Goal: Transaction & Acquisition: Purchase product/service

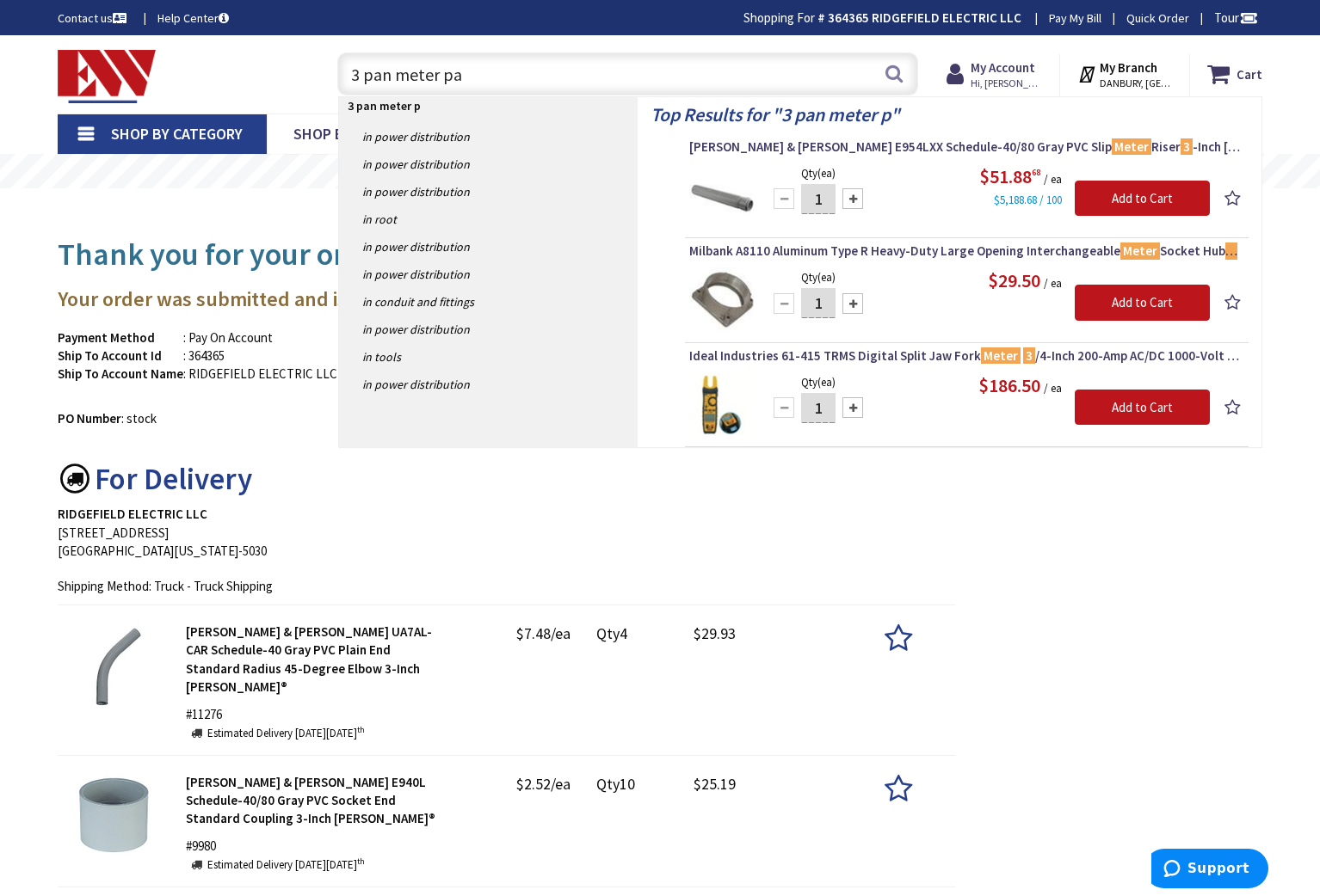
type input "3 pan meter pan"
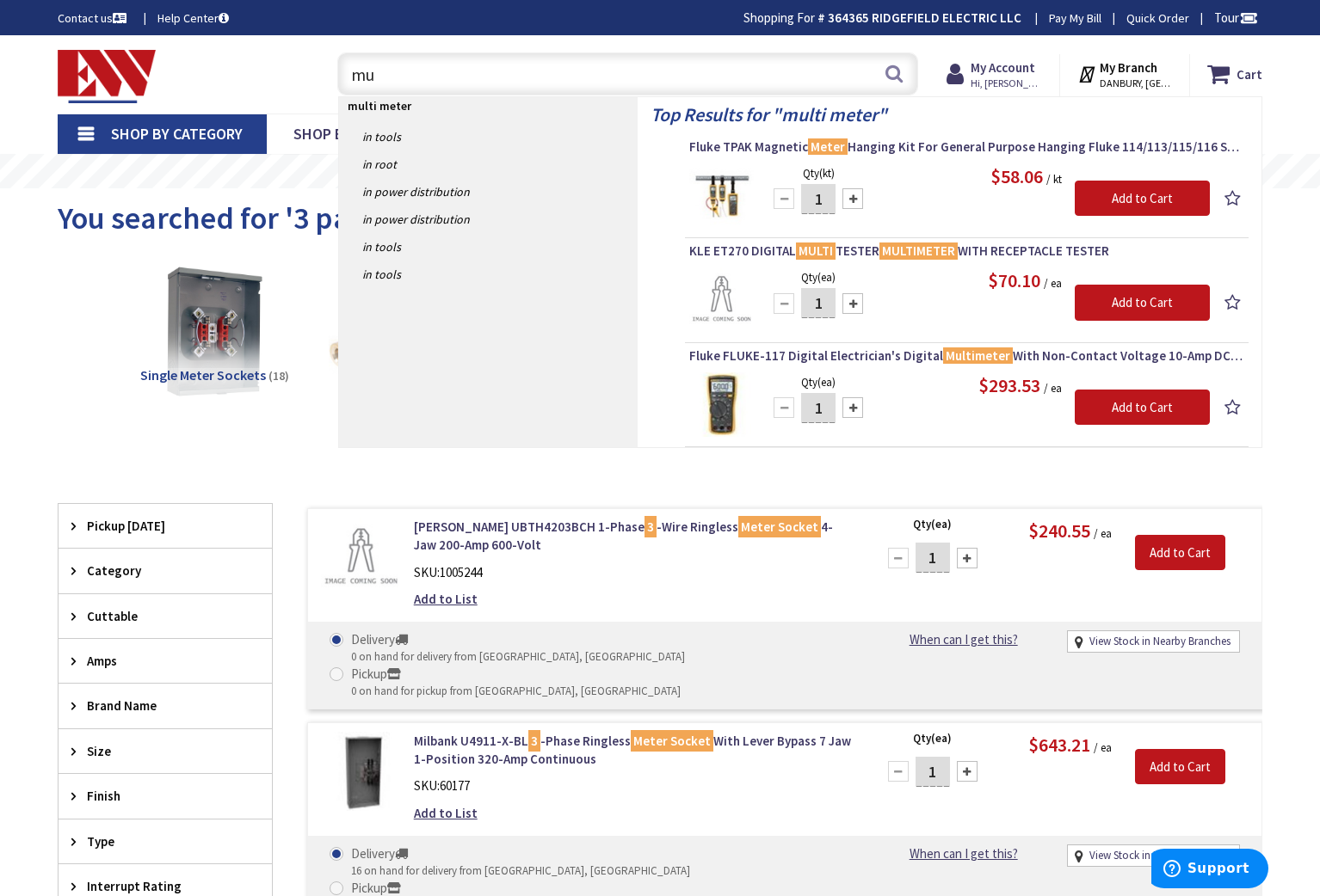
type input "m"
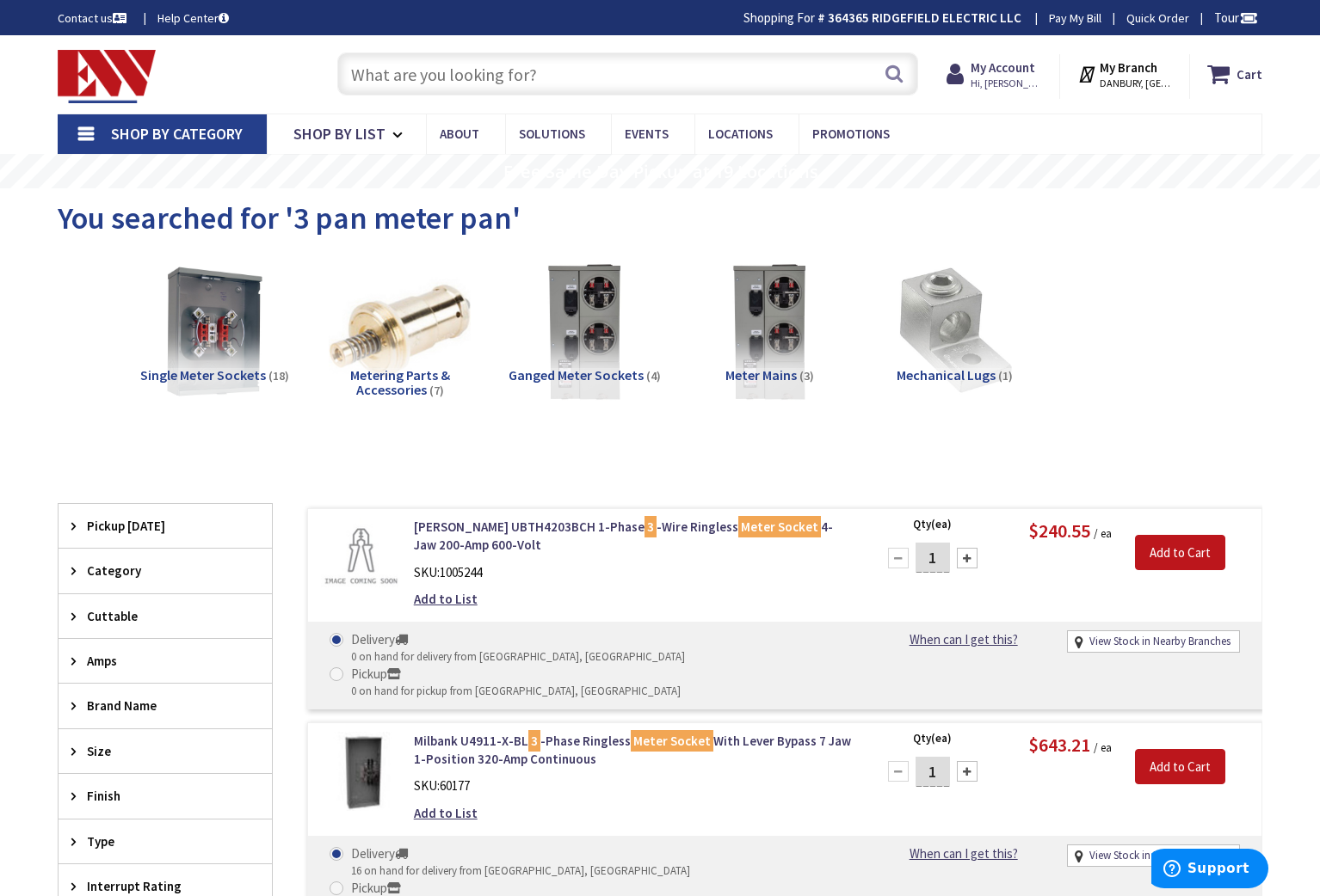
click at [395, 70] on input "text" at bounding box center [628, 73] width 581 height 43
click at [393, 82] on input "text" at bounding box center [628, 73] width 581 height 43
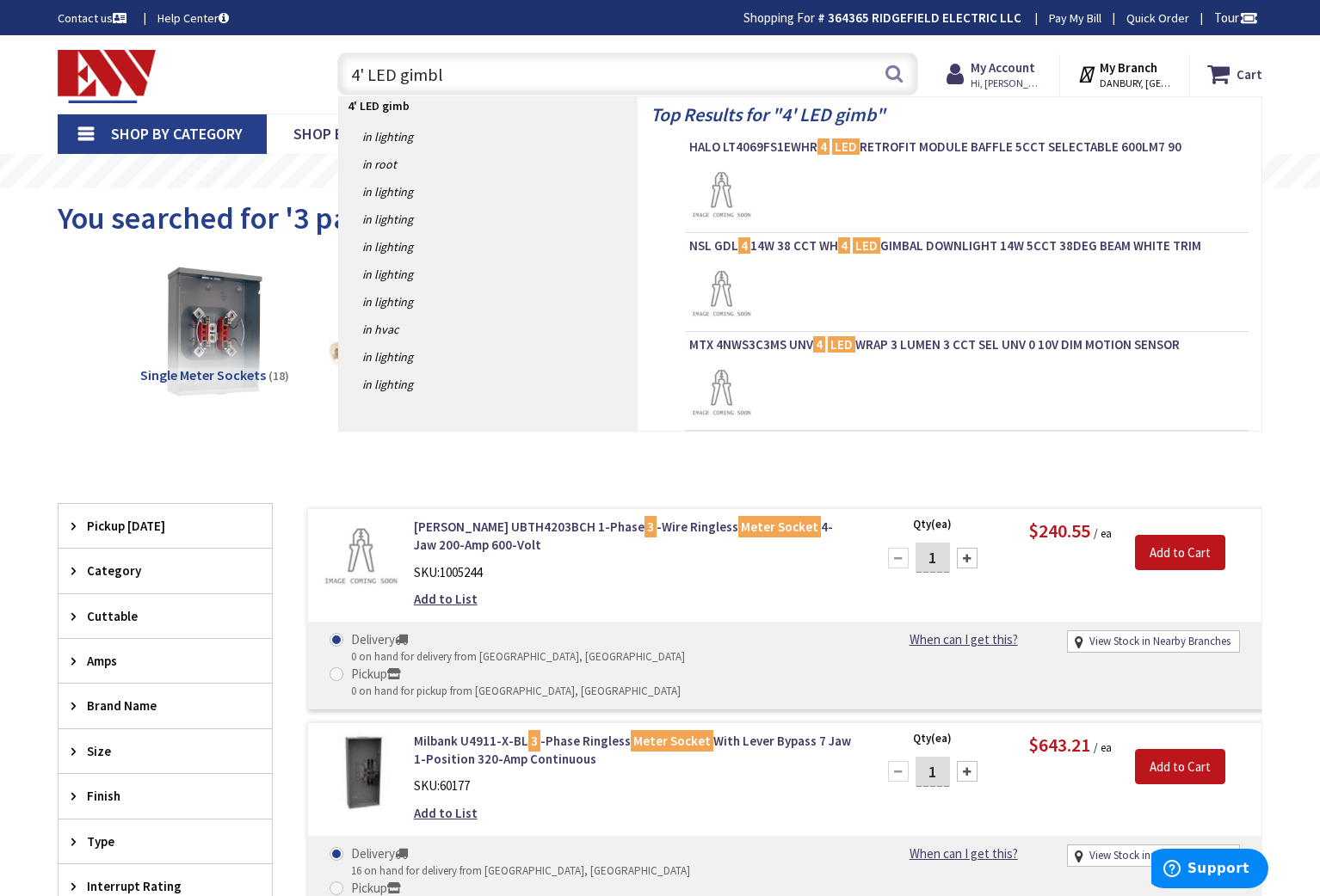
type input "4' LED gimble"
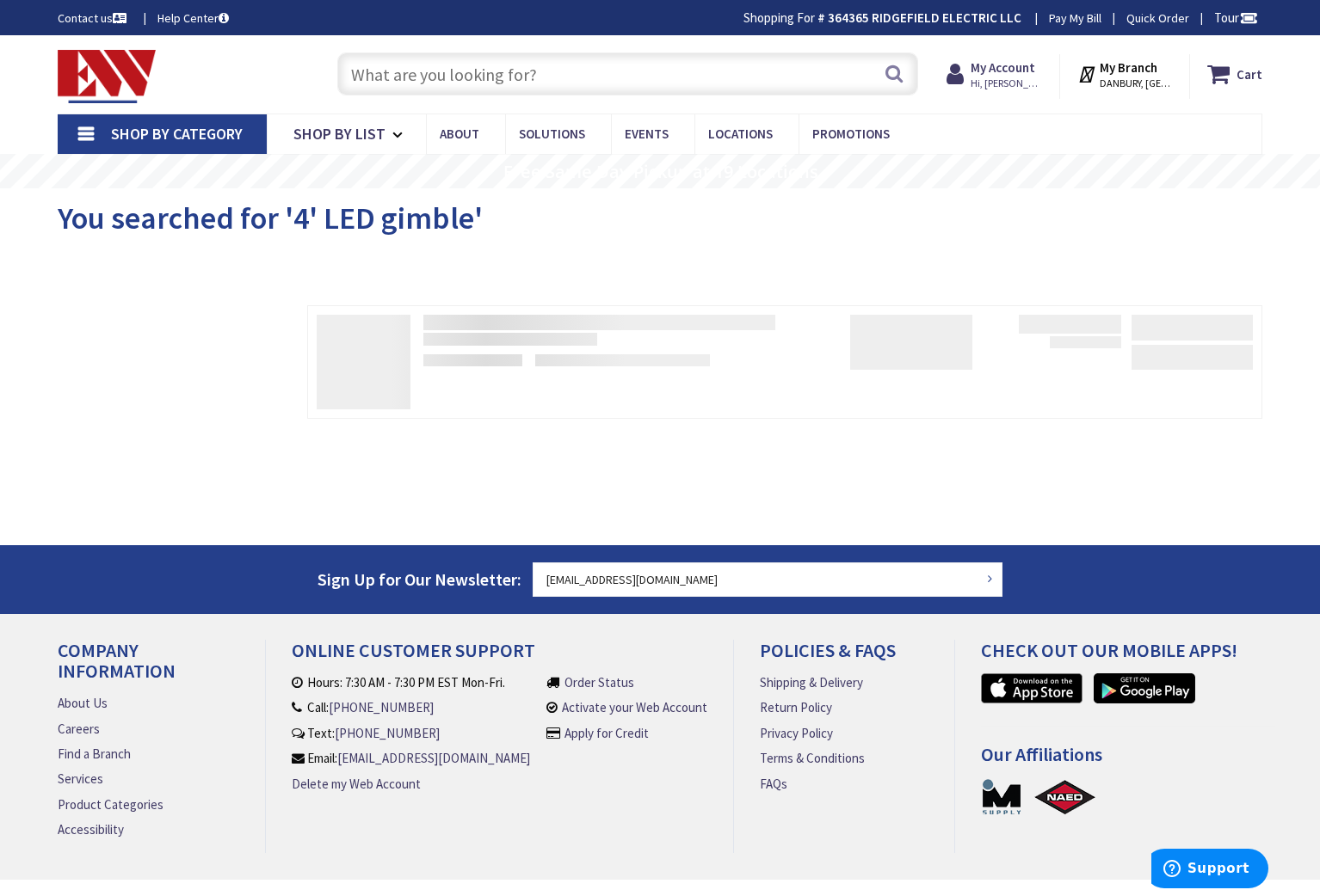
click at [410, 84] on input "text" at bounding box center [628, 73] width 581 height 43
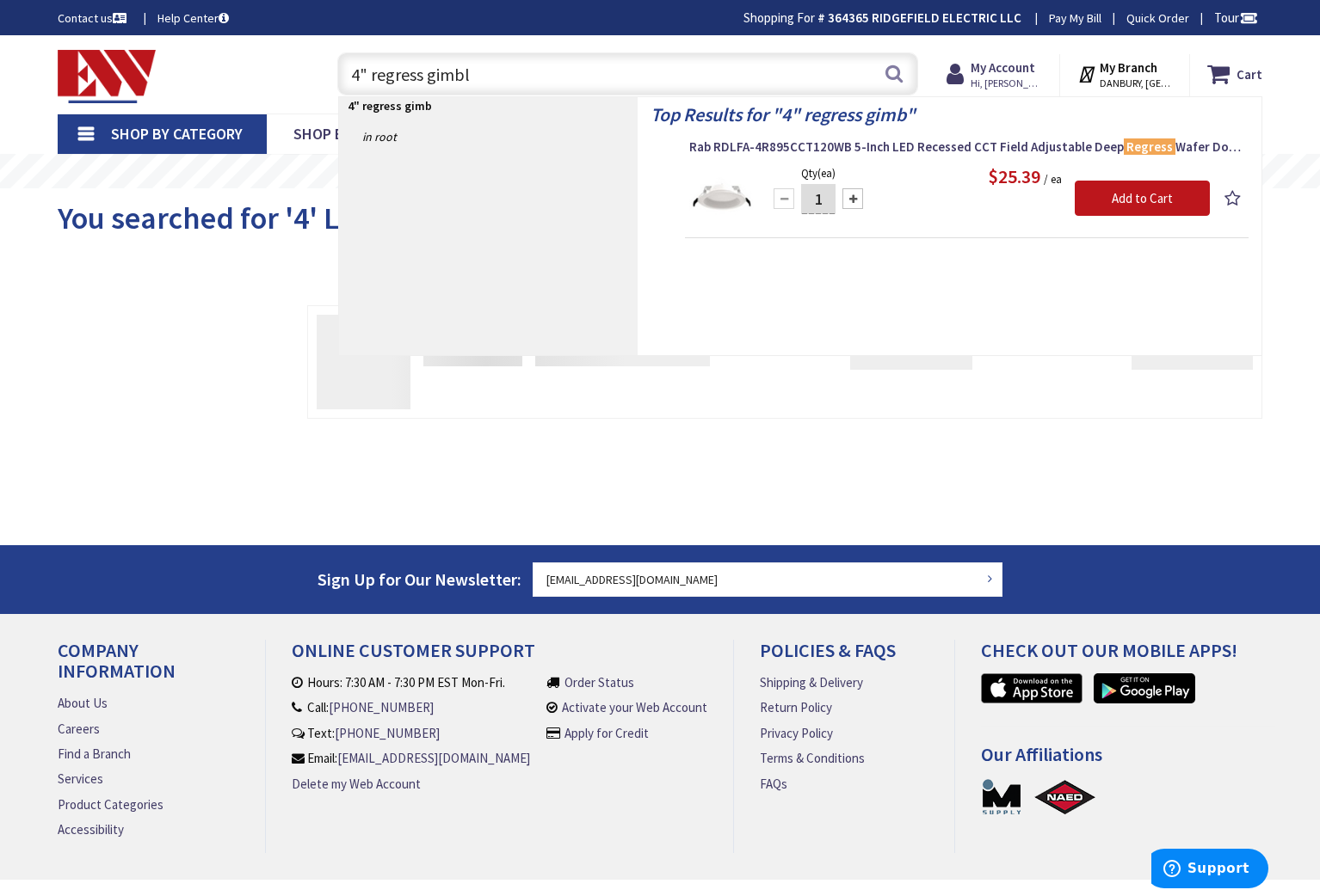
type input "4" regress gimble"
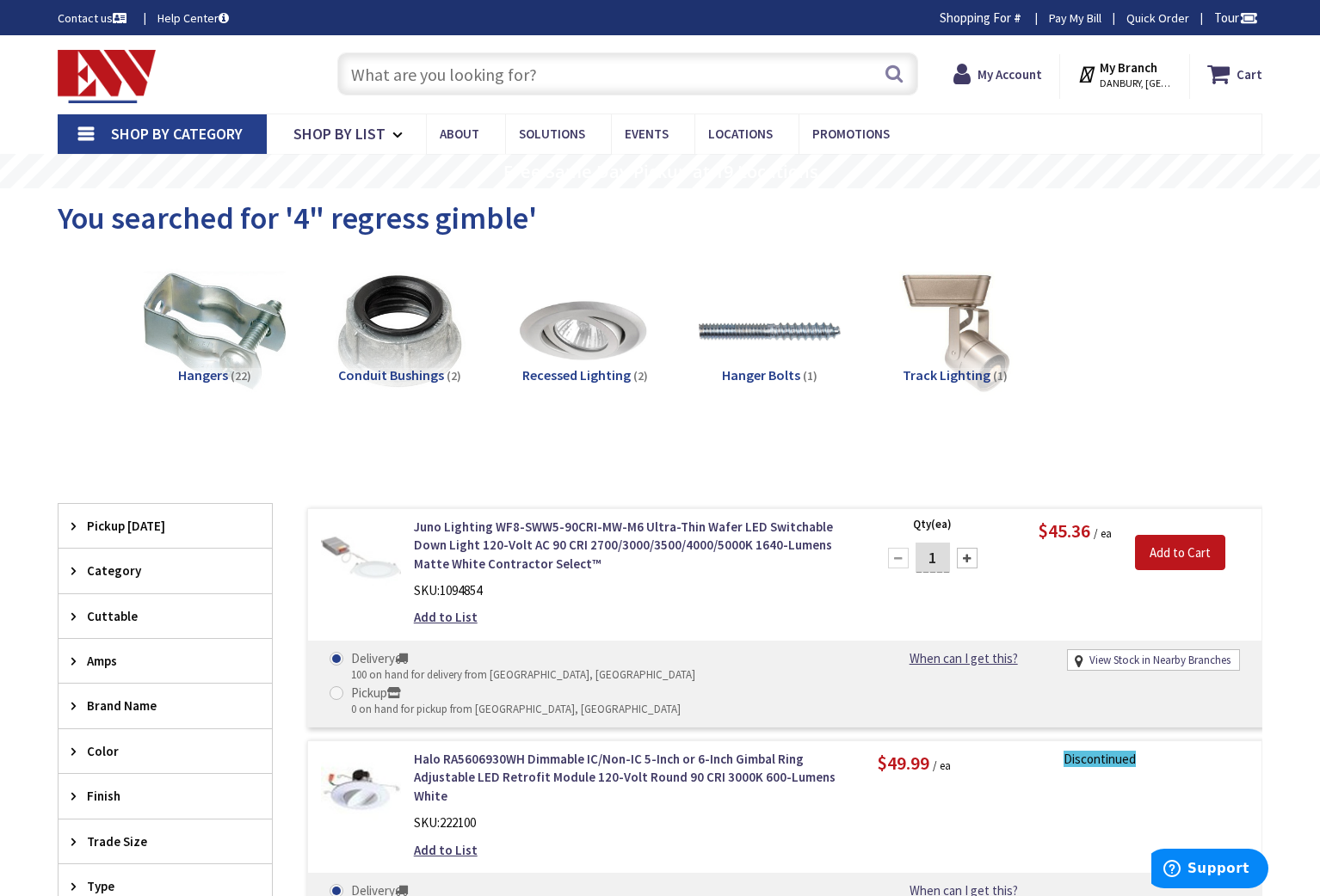
click at [405, 73] on input "text" at bounding box center [628, 73] width 581 height 43
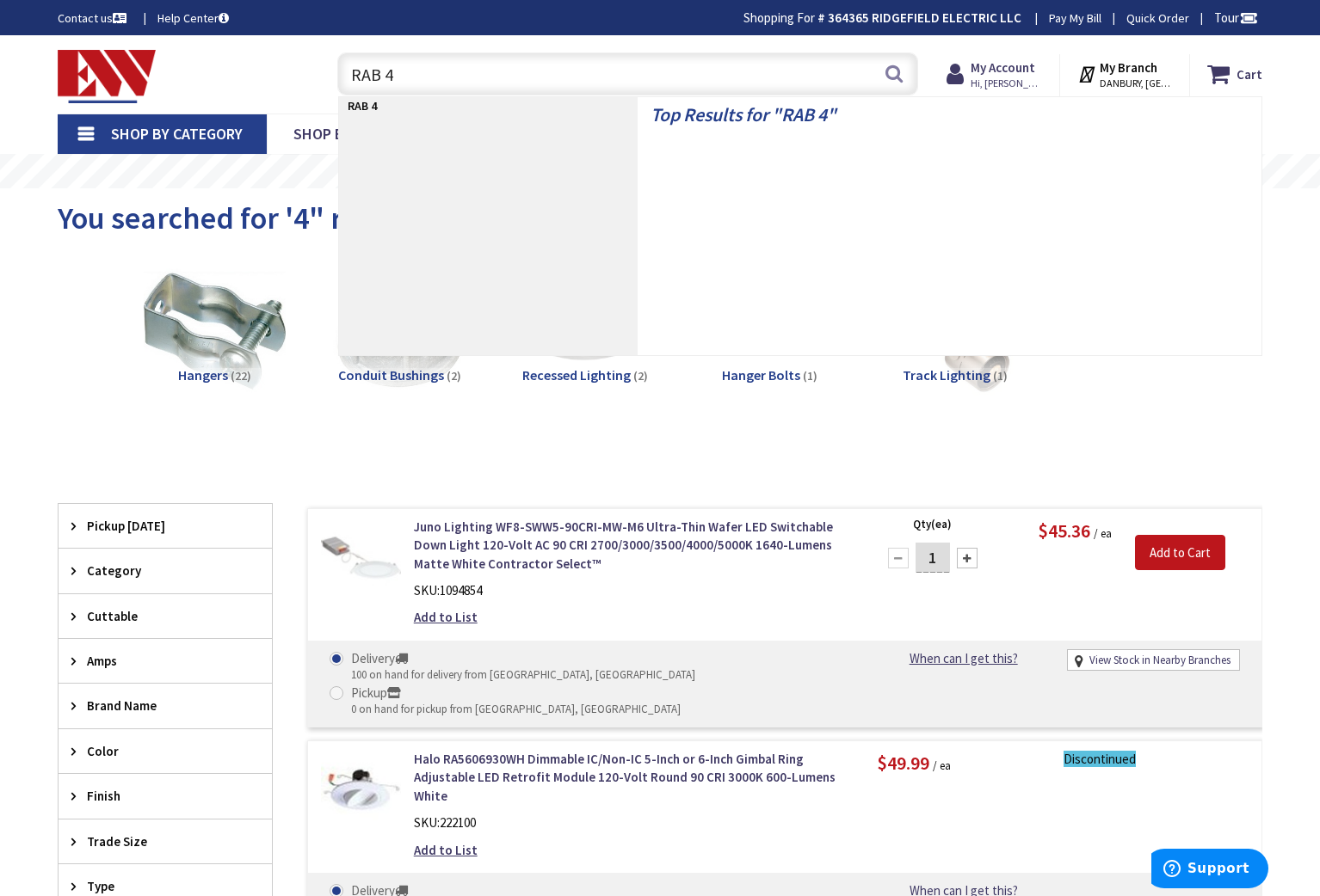
type input "RAB 4""
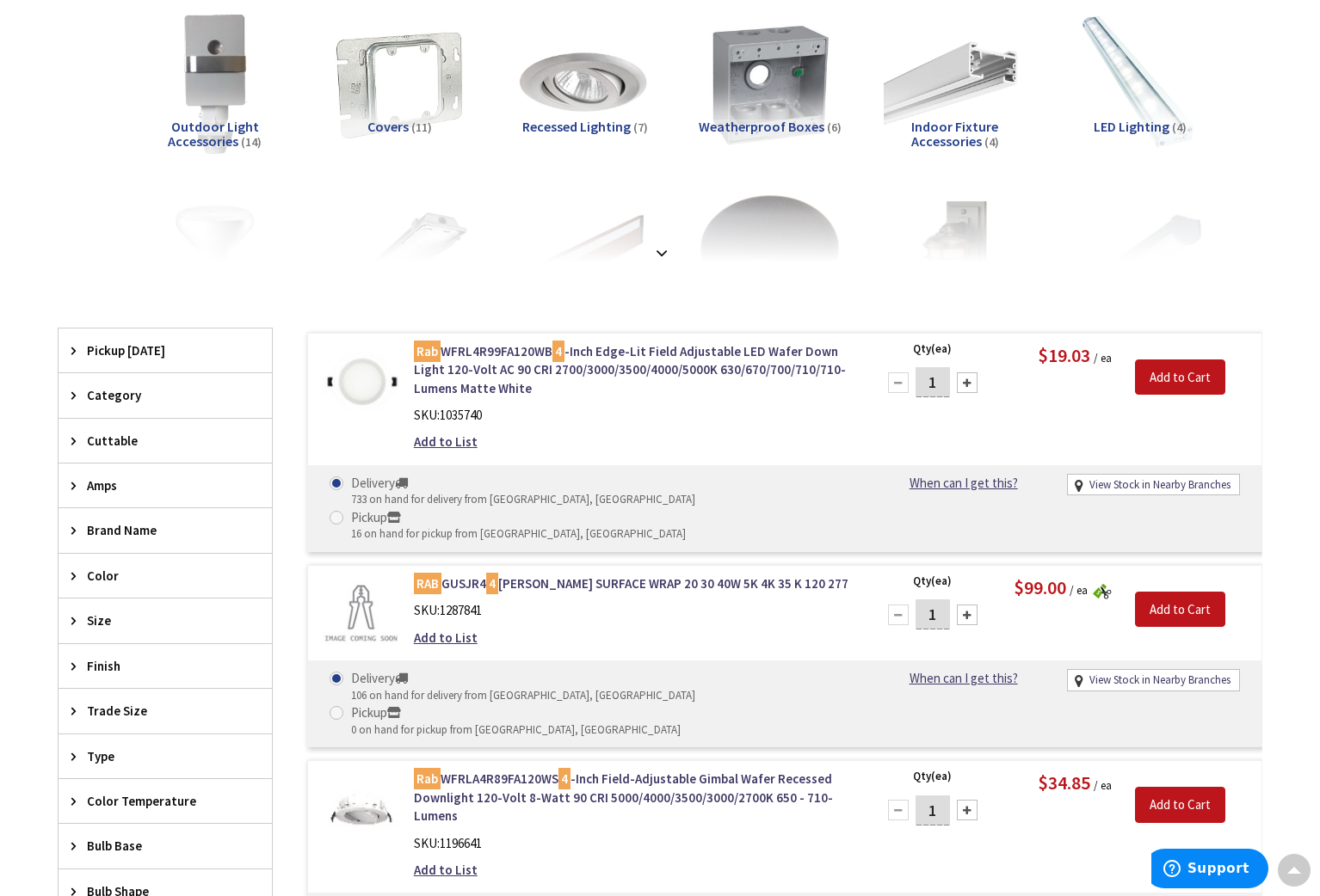
scroll to position [247, 0]
click at [937, 386] on input "1" at bounding box center [933, 383] width 35 height 30
type input "12"
click at [1191, 348] on div "Add to Cart" at bounding box center [1187, 369] width 124 height 53
click at [1182, 390] on input "Add to Cart" at bounding box center [1180, 378] width 90 height 36
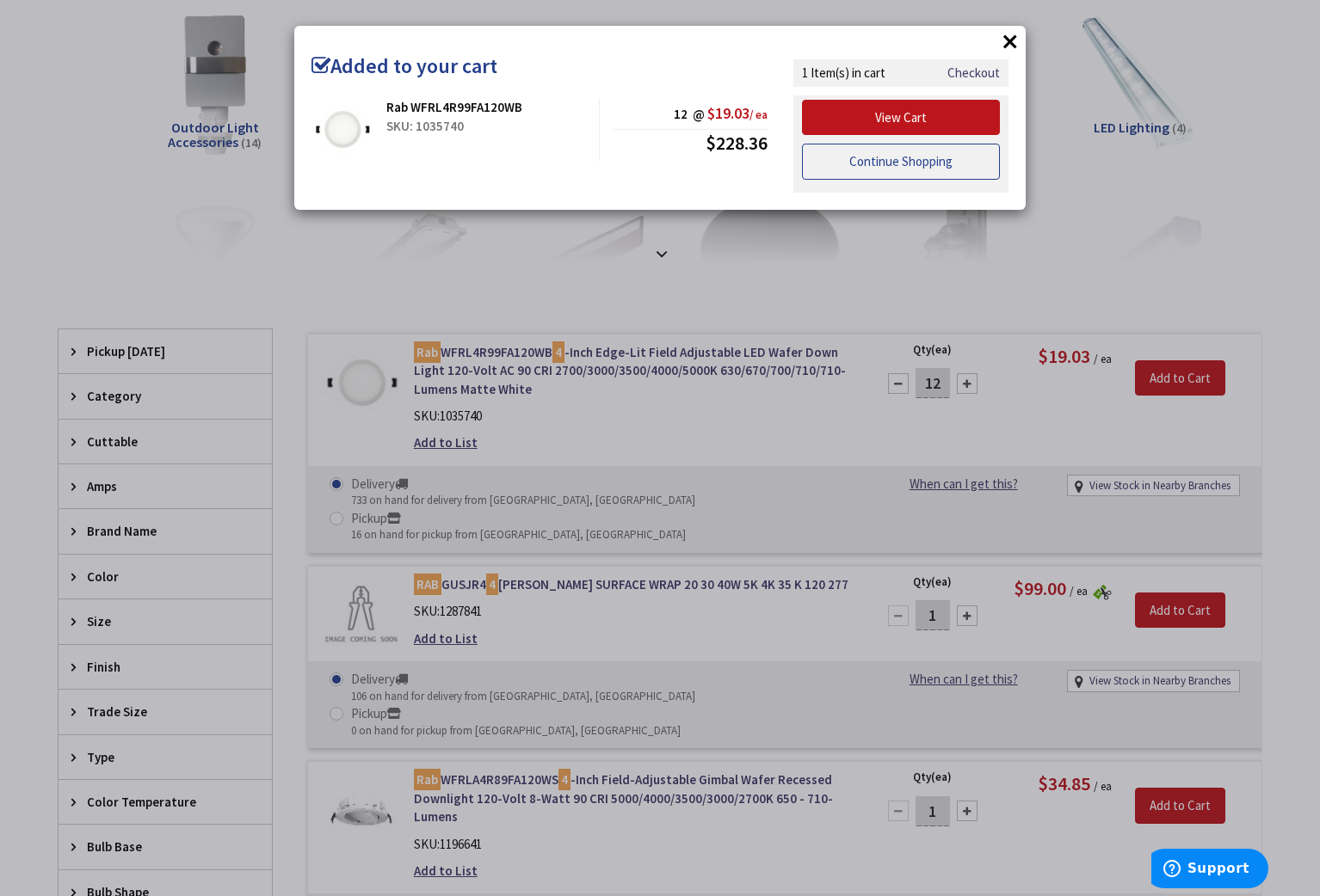
click at [903, 168] on link "Continue Shopping" at bounding box center [900, 161] width 198 height 36
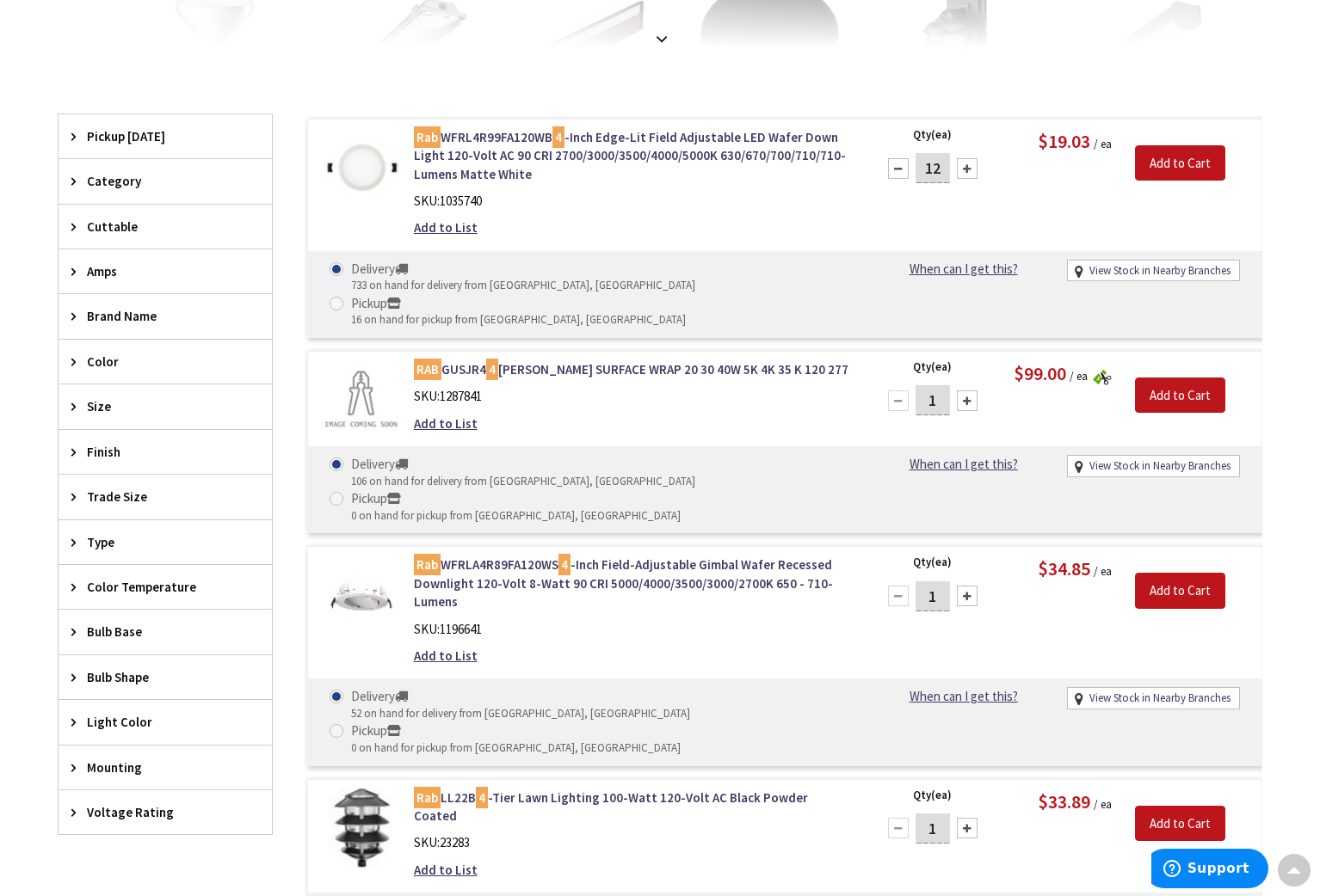
scroll to position [0, 0]
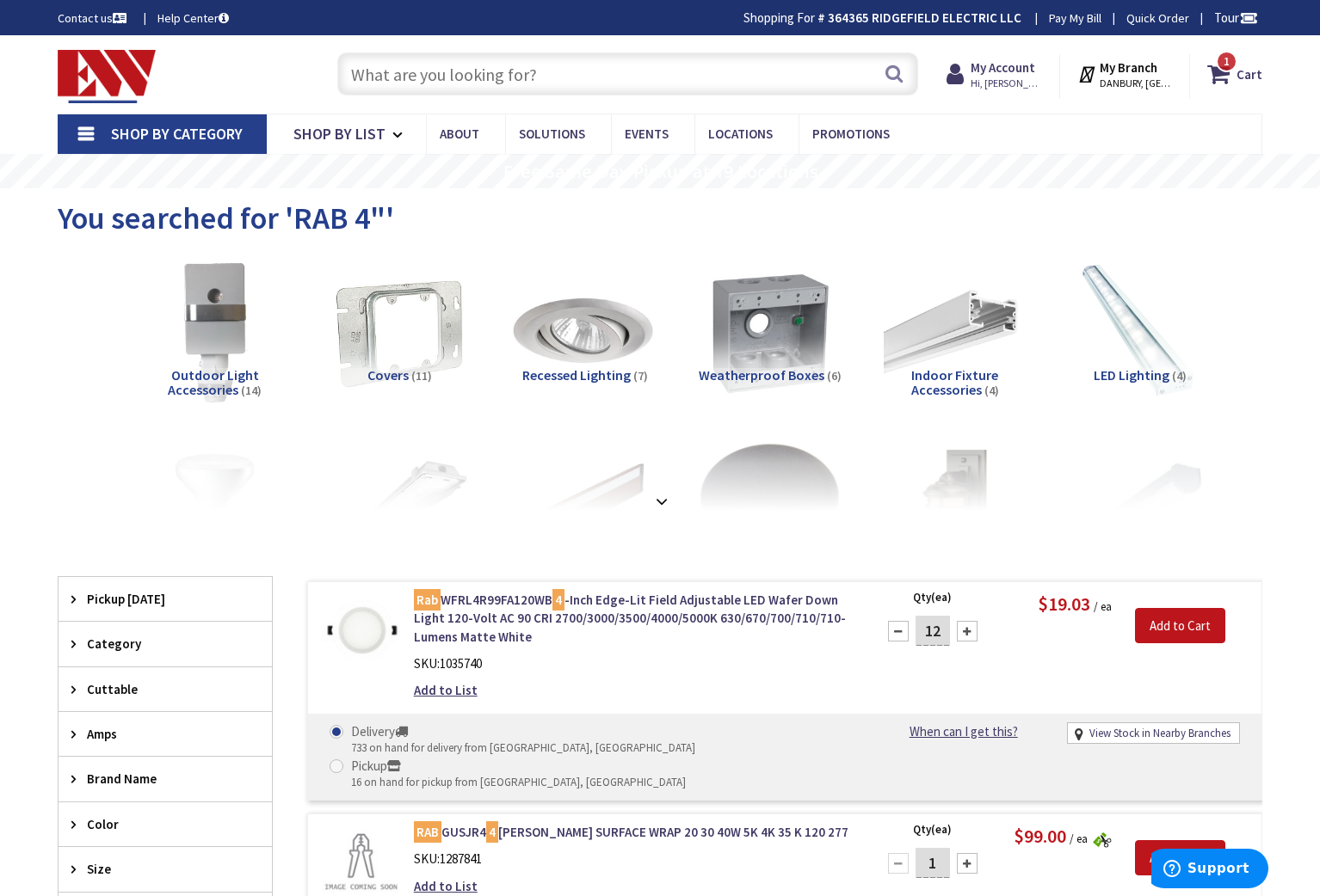
click at [572, 350] on img at bounding box center [584, 331] width 156 height 156
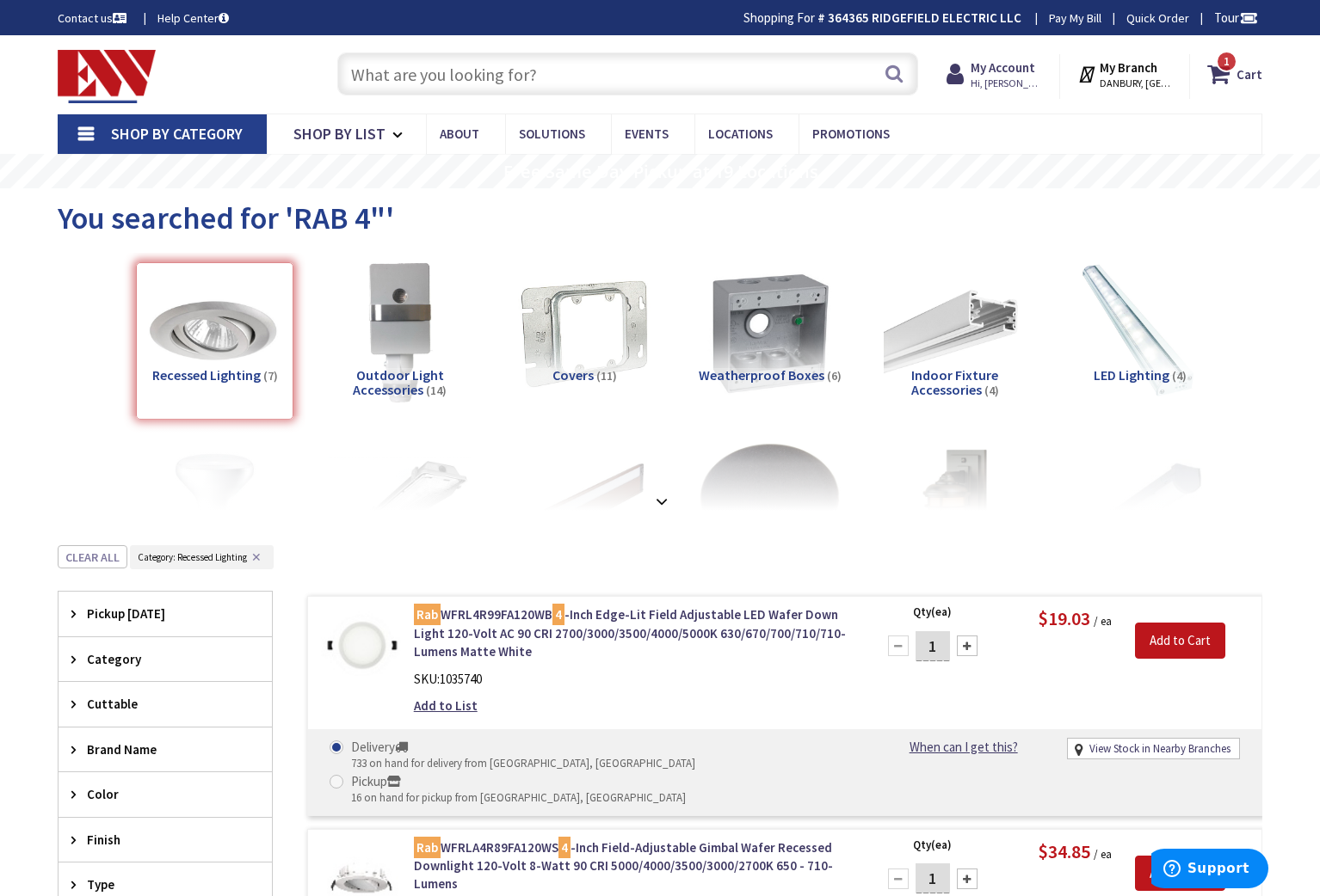
click at [392, 74] on input "text" at bounding box center [628, 73] width 581 height 43
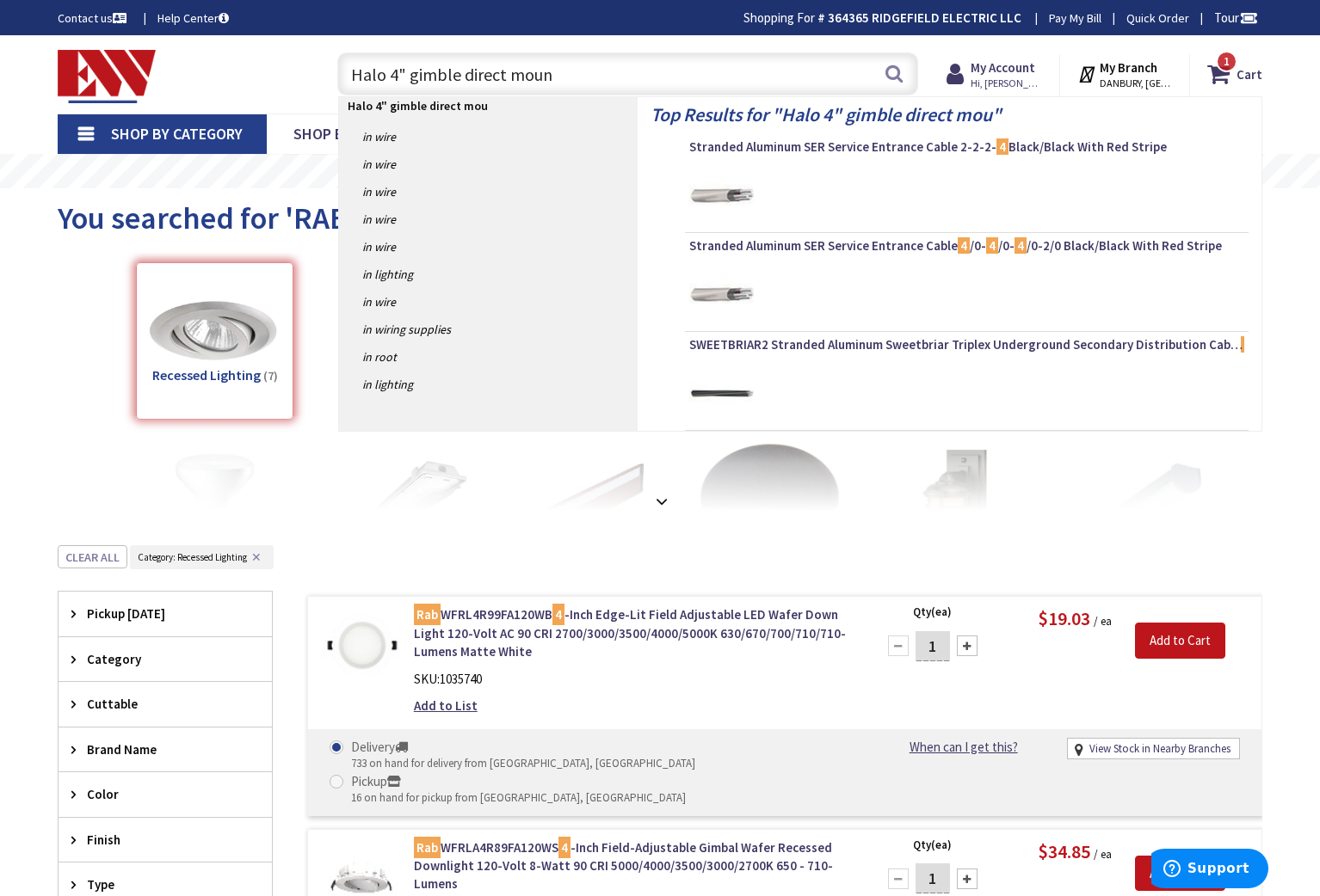
type input "Halo 4" gimble direct mount"
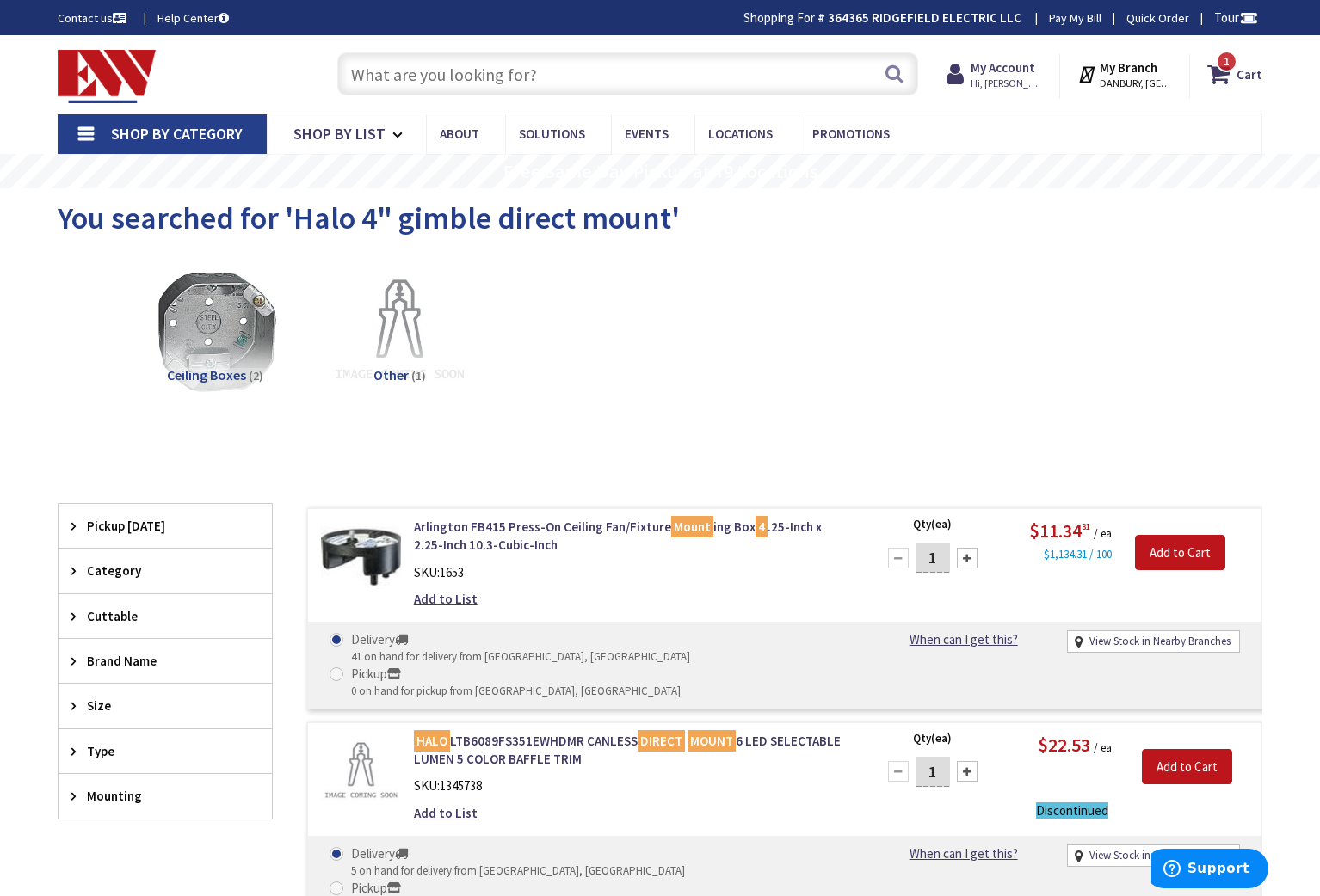
click at [398, 89] on input "text" at bounding box center [628, 73] width 581 height 43
click at [389, 69] on input "text" at bounding box center [628, 73] width 581 height 43
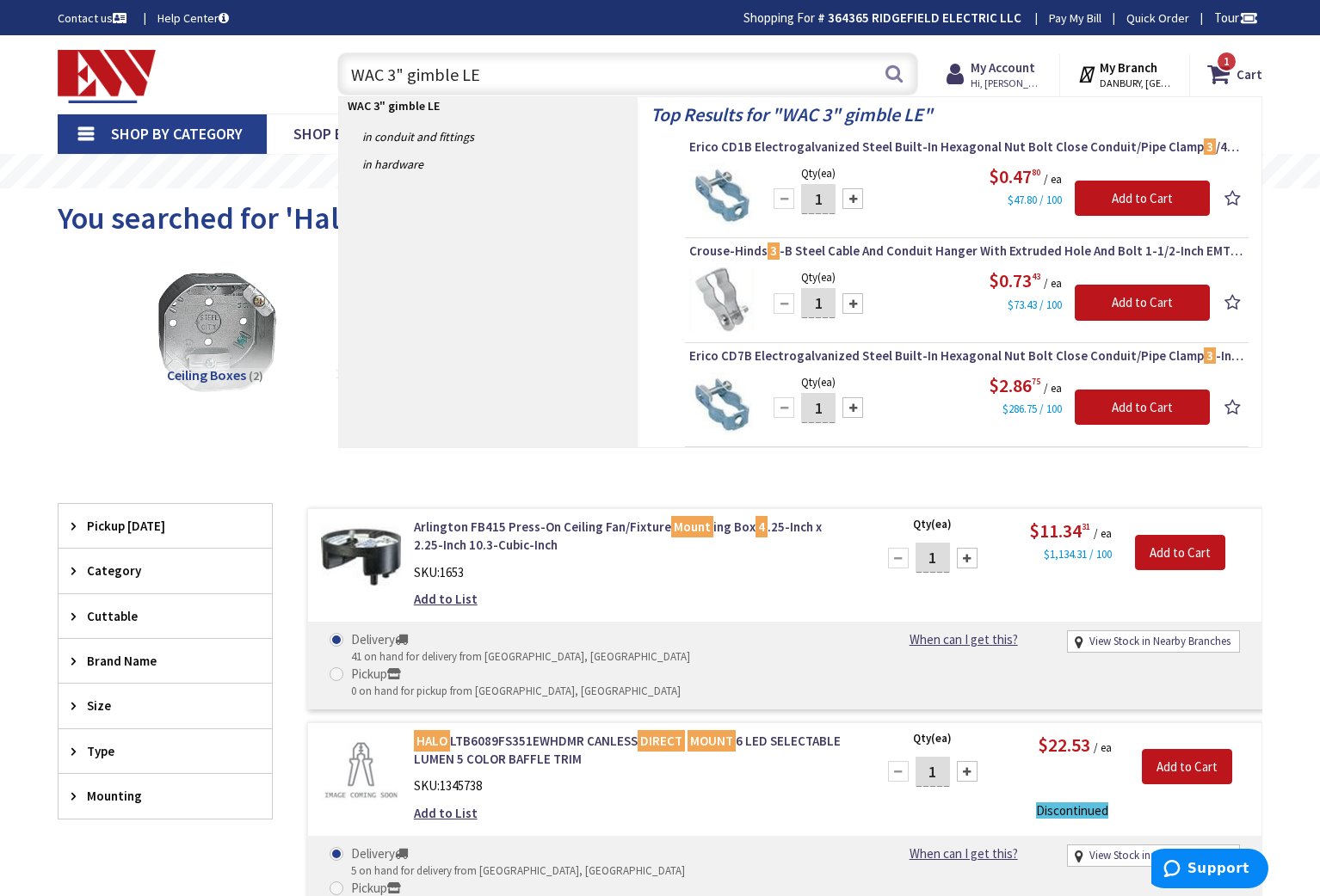
type input "WAC 3" gimble LED"
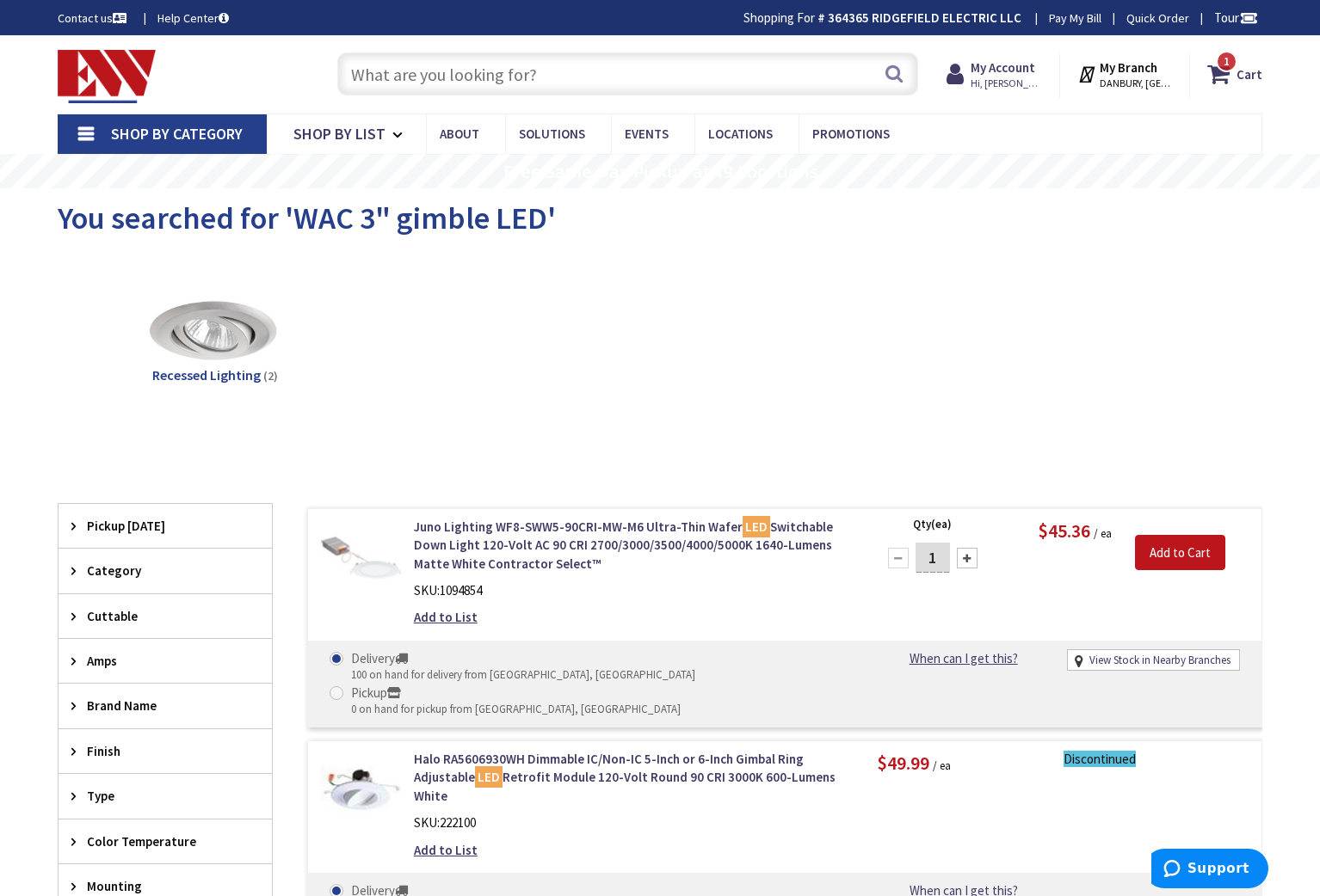
click at [369, 81] on input "text" at bounding box center [628, 73] width 581 height 43
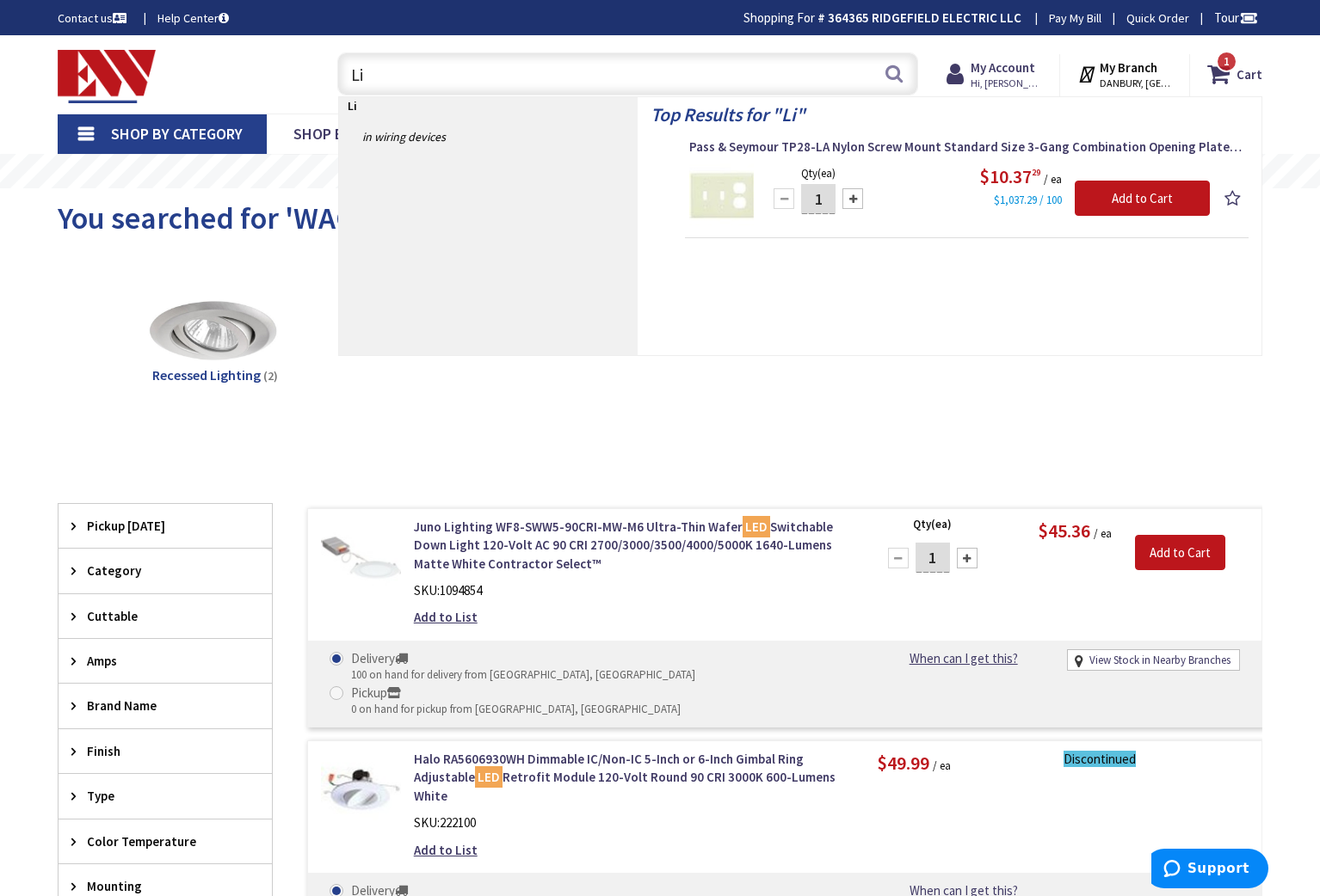
type input "L"
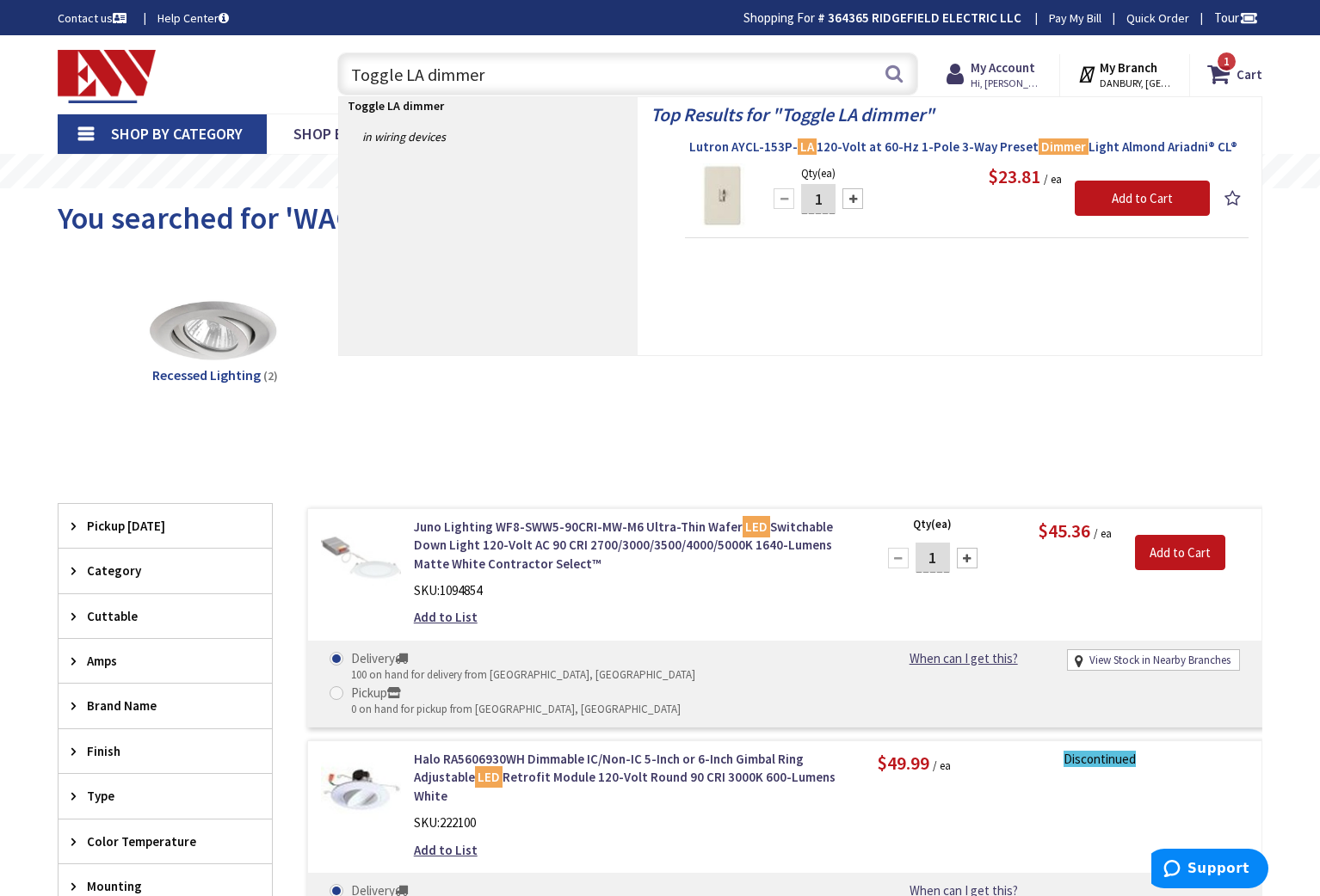
type input "Toggle LA dimmer"
click at [913, 143] on span "Lutron AYCL-153P- LA 120-Volt at 60-Hz 1-Pole 3-Way Preset Dimmer Light Almond …" at bounding box center [967, 147] width 555 height 17
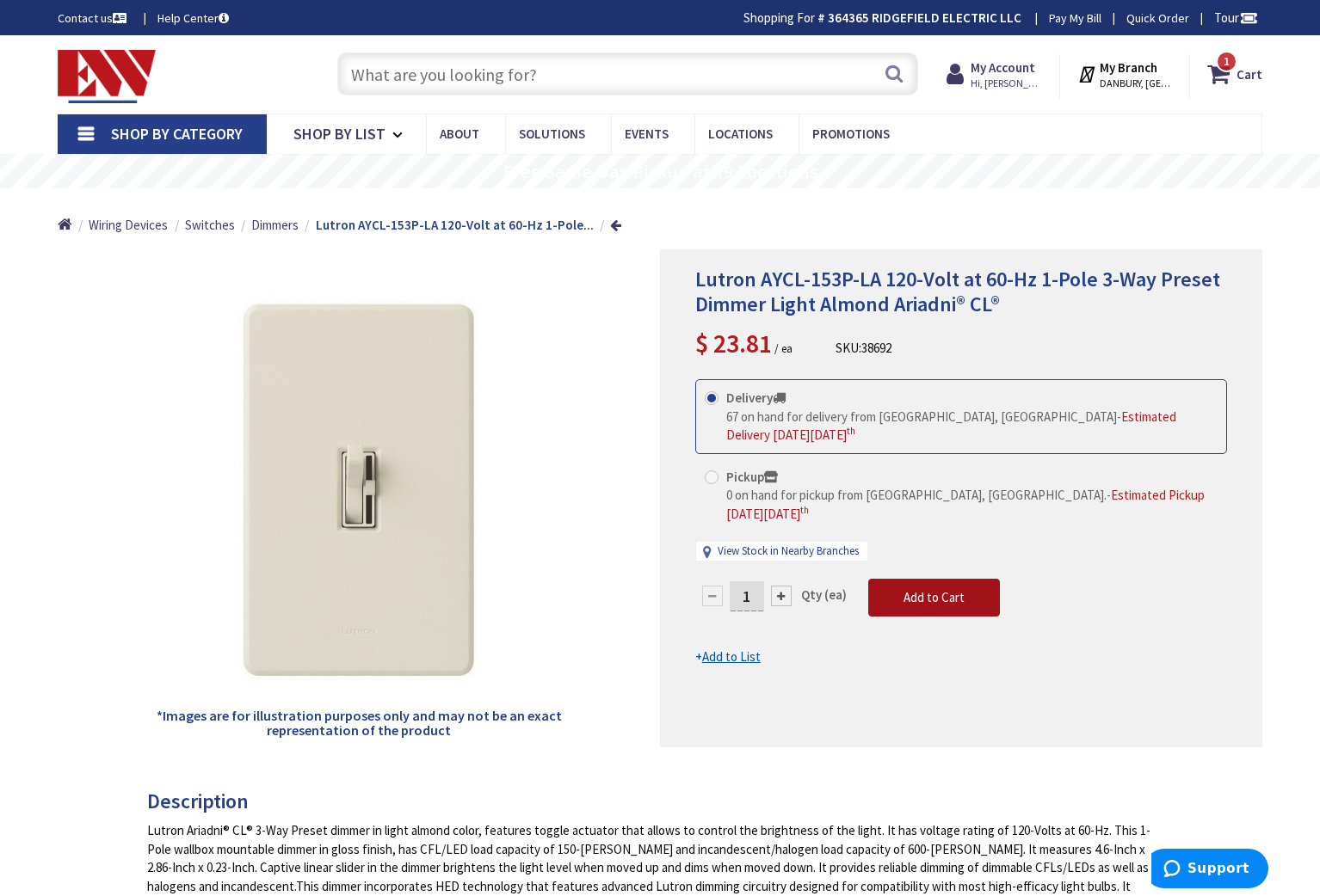
click at [934, 590] on span "Add to Cart" at bounding box center [933, 597] width 61 height 16
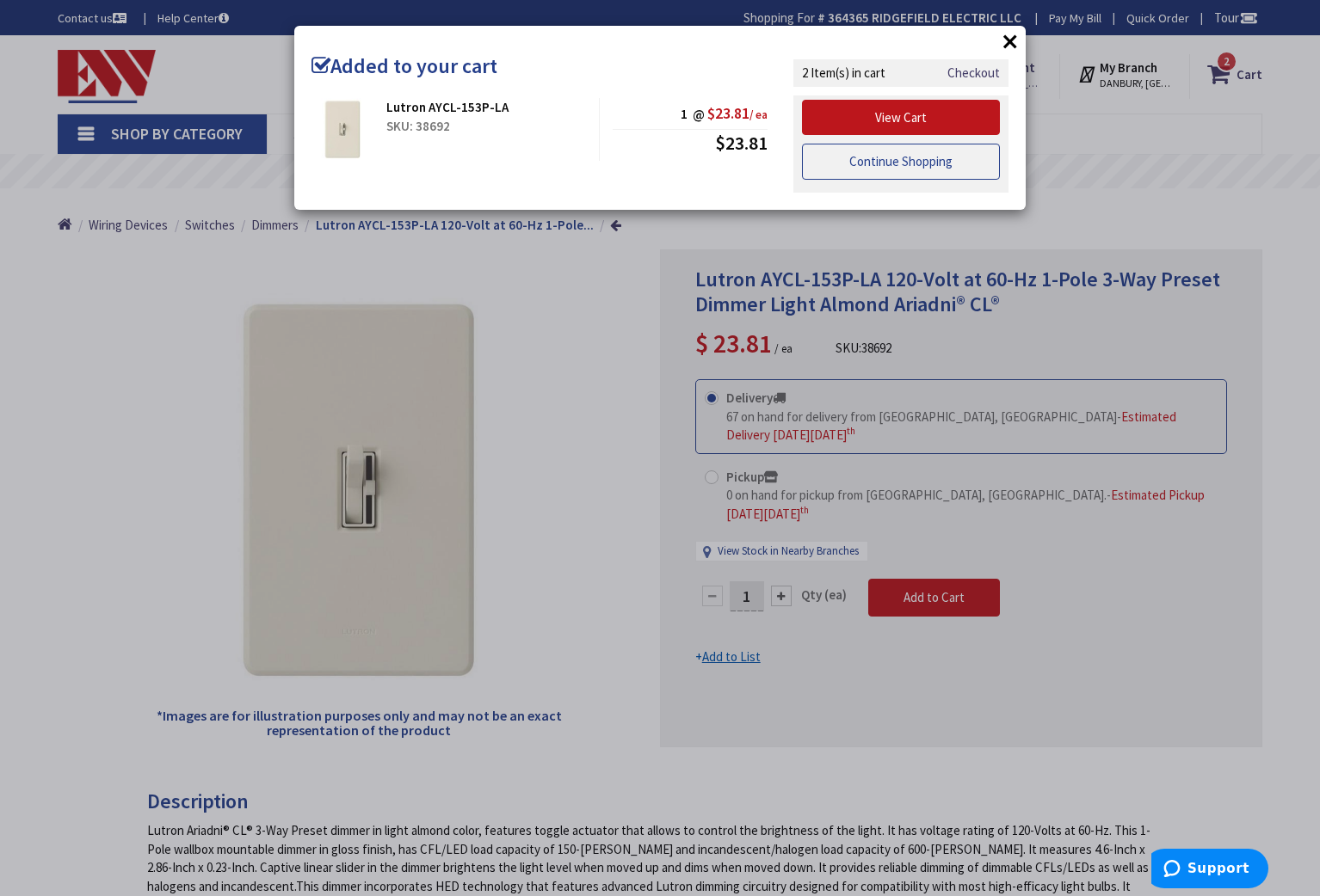
click at [902, 160] on link "Continue Shopping" at bounding box center [900, 161] width 198 height 36
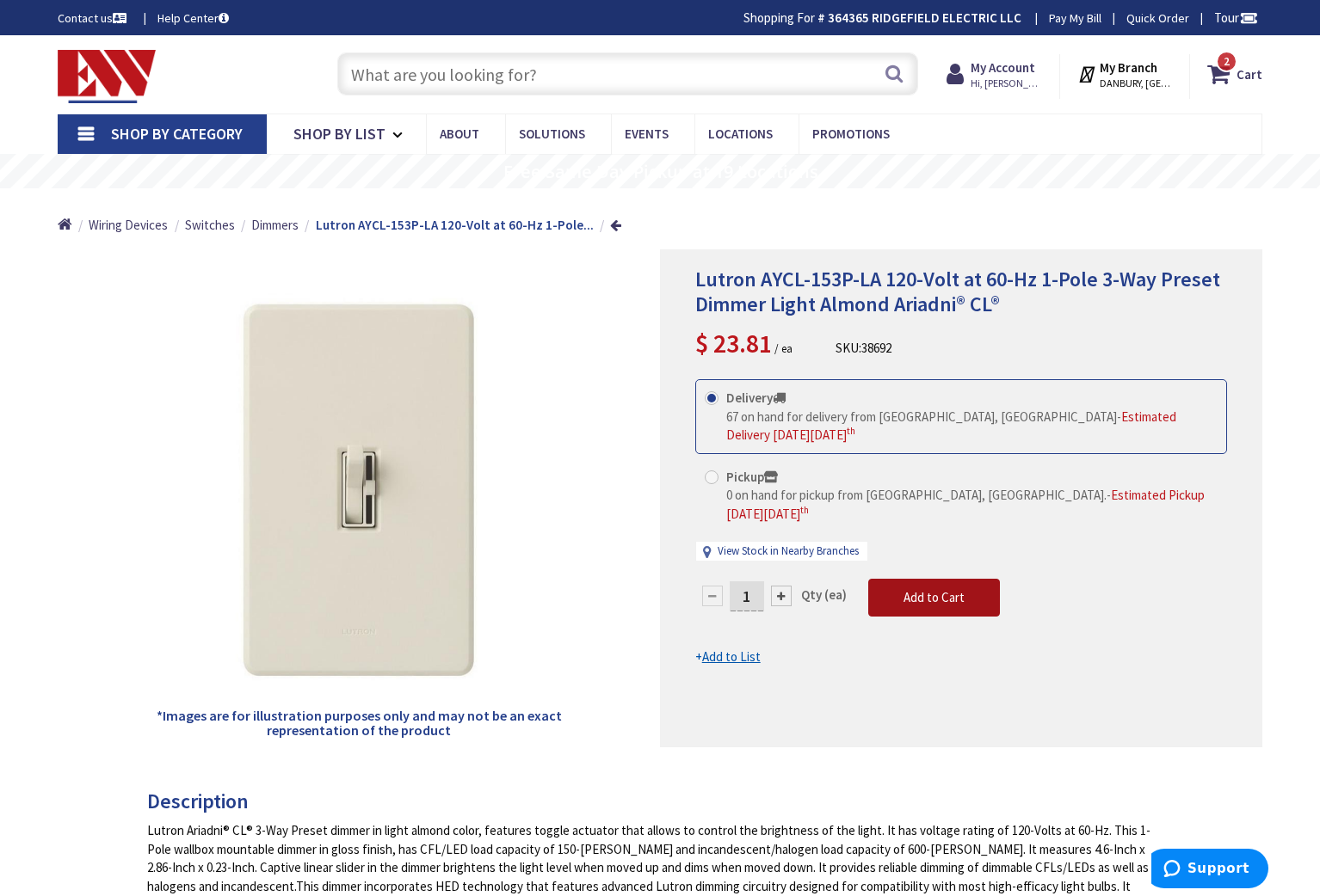
click at [933, 590] on span "Add to Cart" at bounding box center [933, 597] width 61 height 16
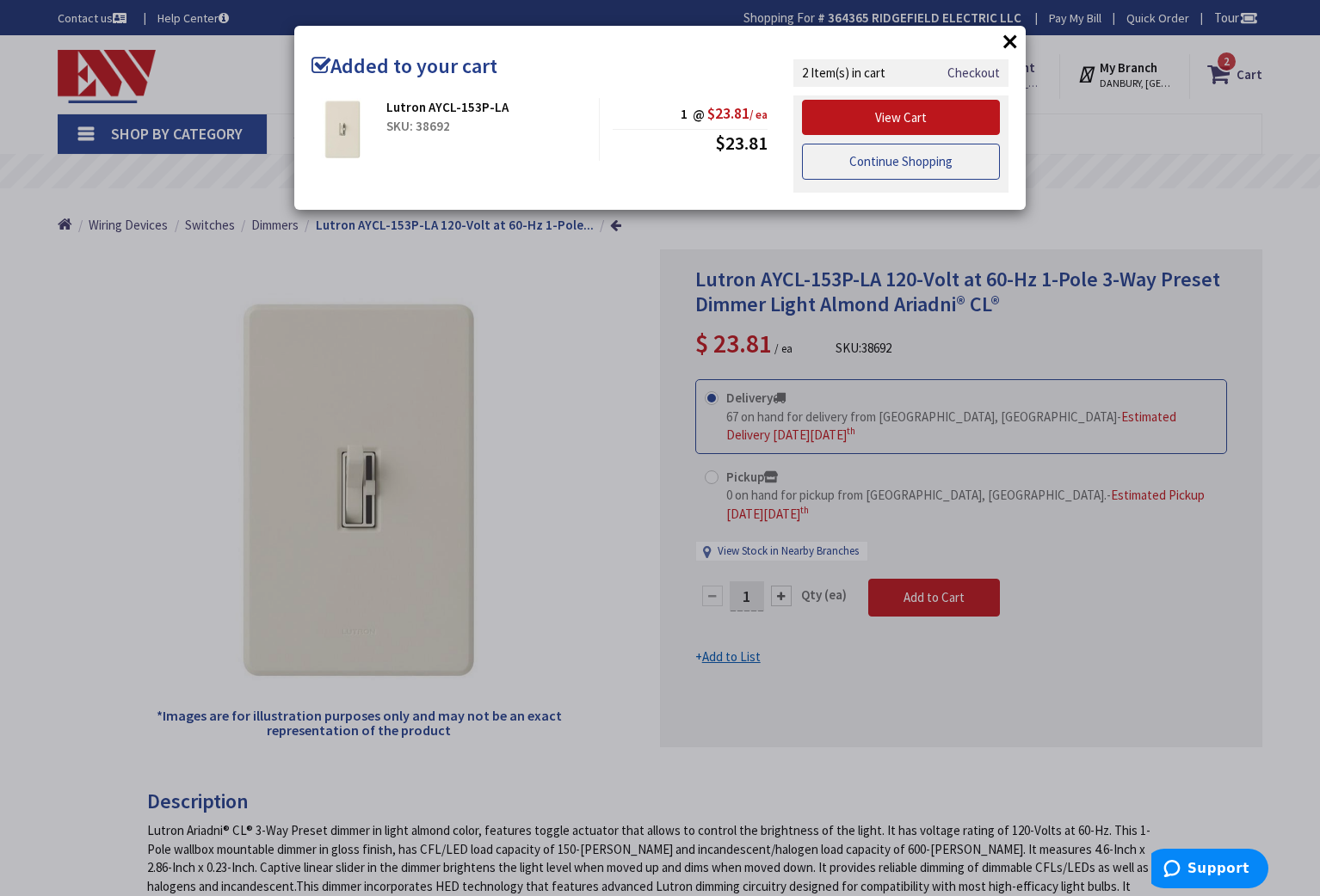
click at [948, 160] on link "Continue Shopping" at bounding box center [900, 161] width 198 height 36
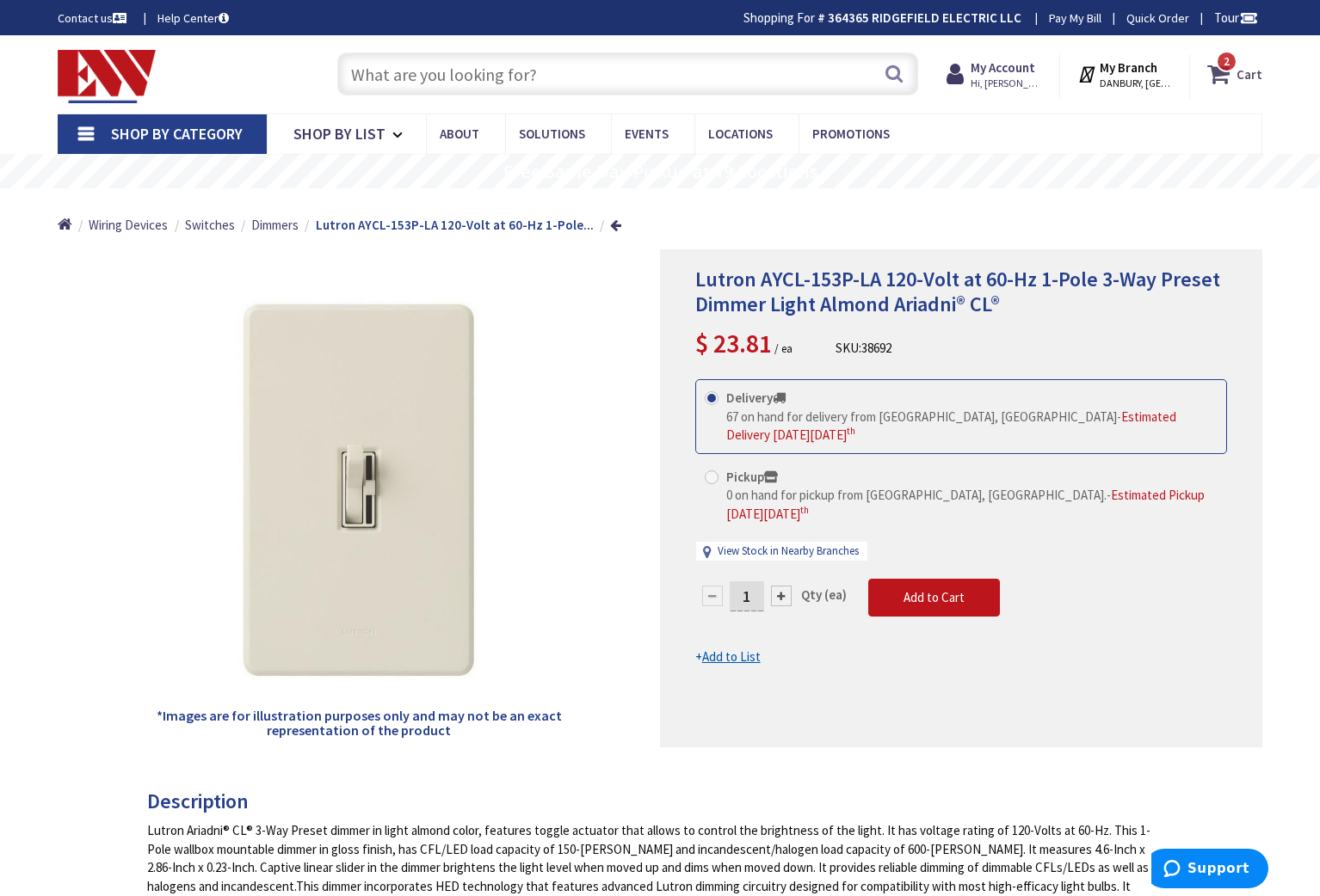
click at [1219, 66] on span "2 2 items" at bounding box center [1226, 61] width 21 height 21
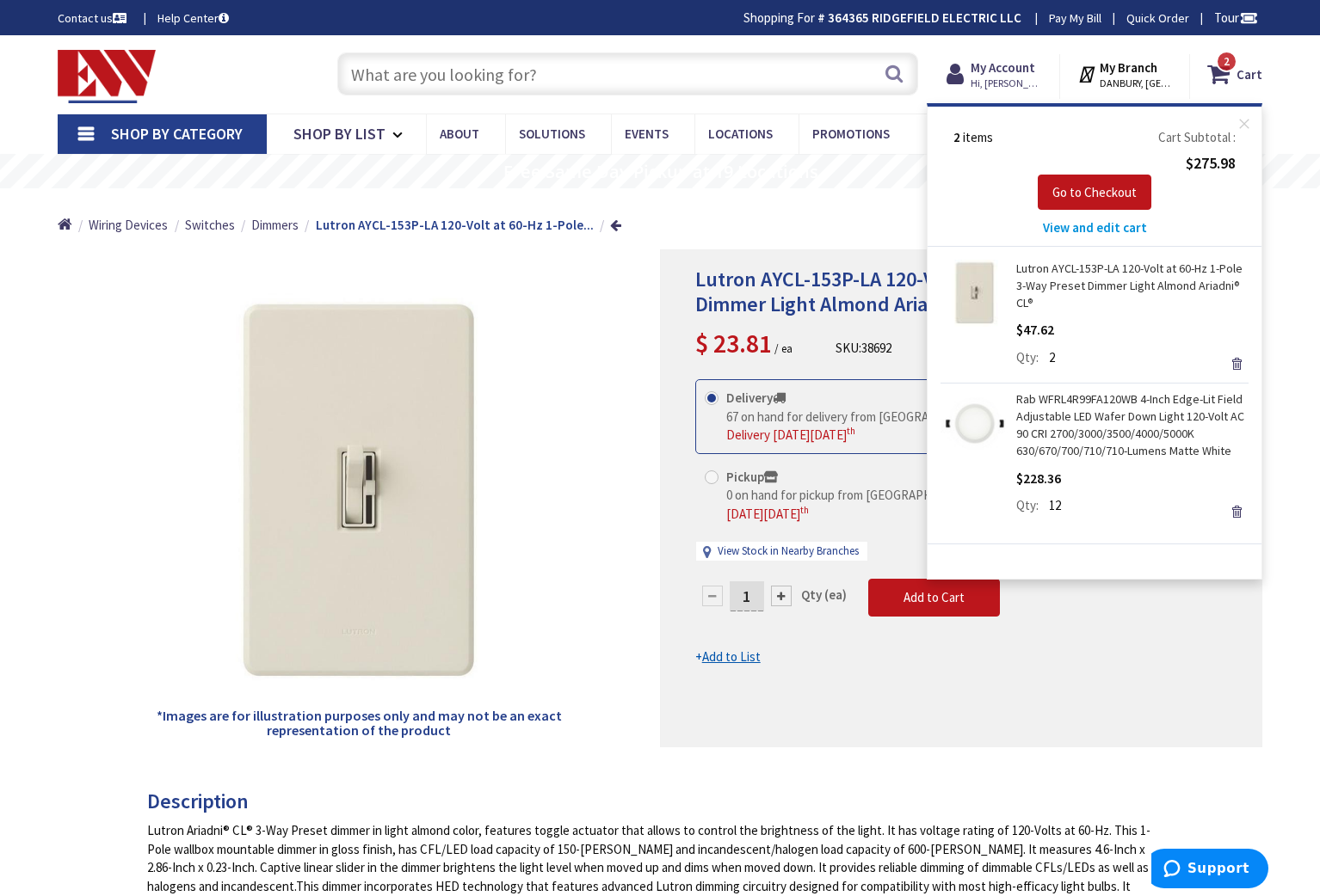
click at [1118, 227] on span "View and edit cart" at bounding box center [1095, 227] width 104 height 16
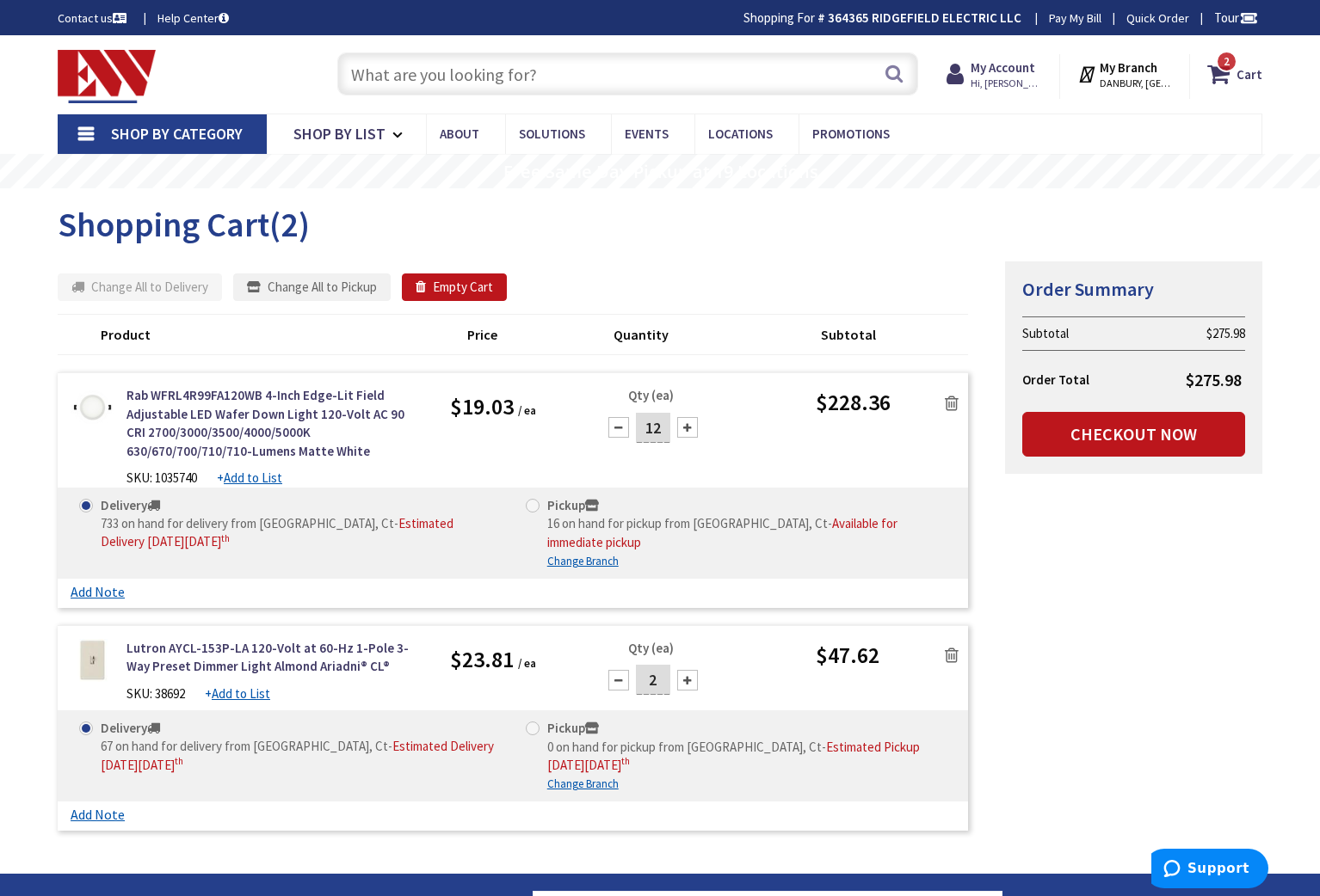
click at [620, 670] on div at bounding box center [618, 679] width 20 height 20
type input "1"
